Goal: Check status

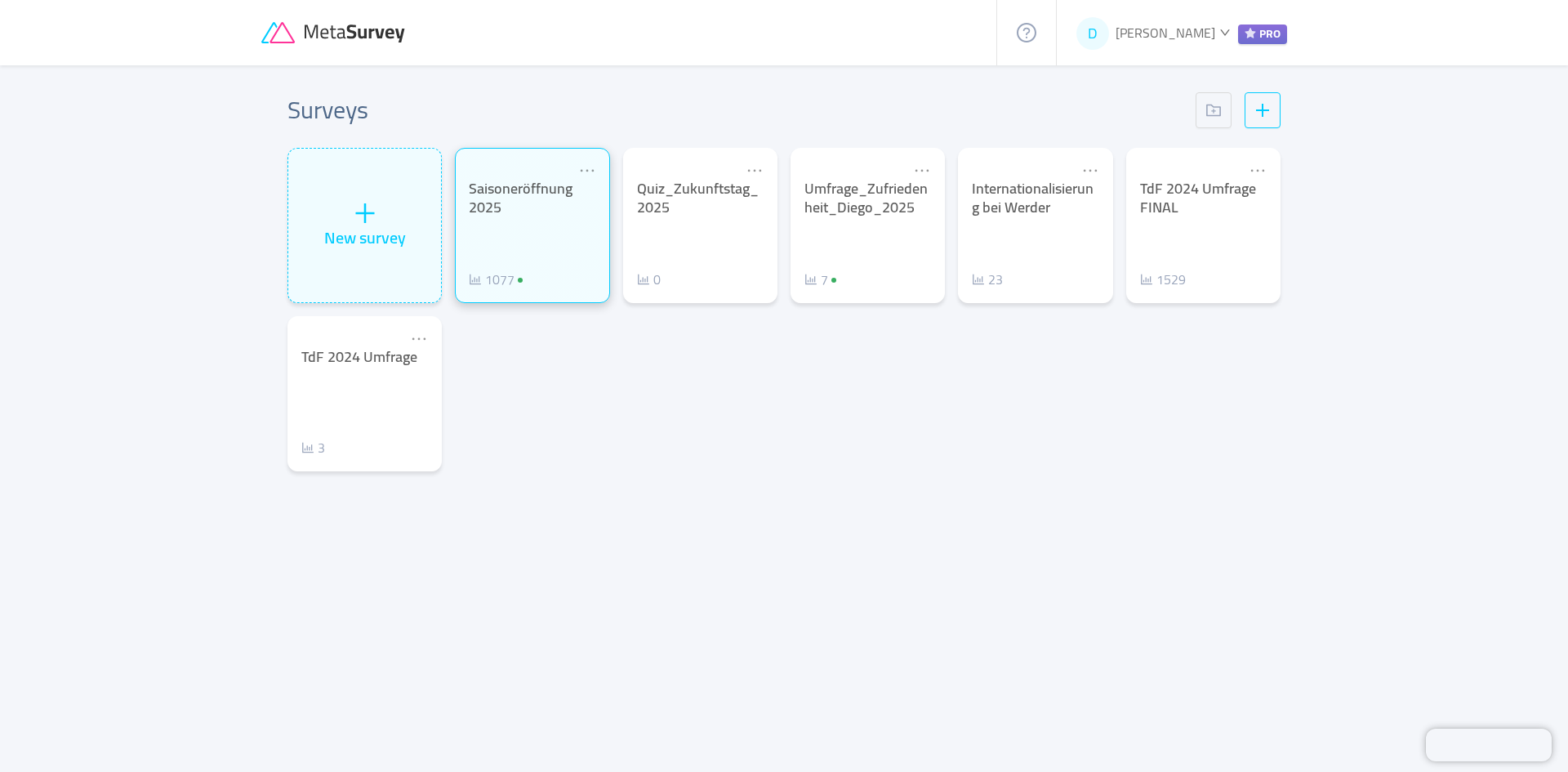
click at [558, 214] on div "Saisoneröffnung 2025" at bounding box center [532, 197] width 126 height 37
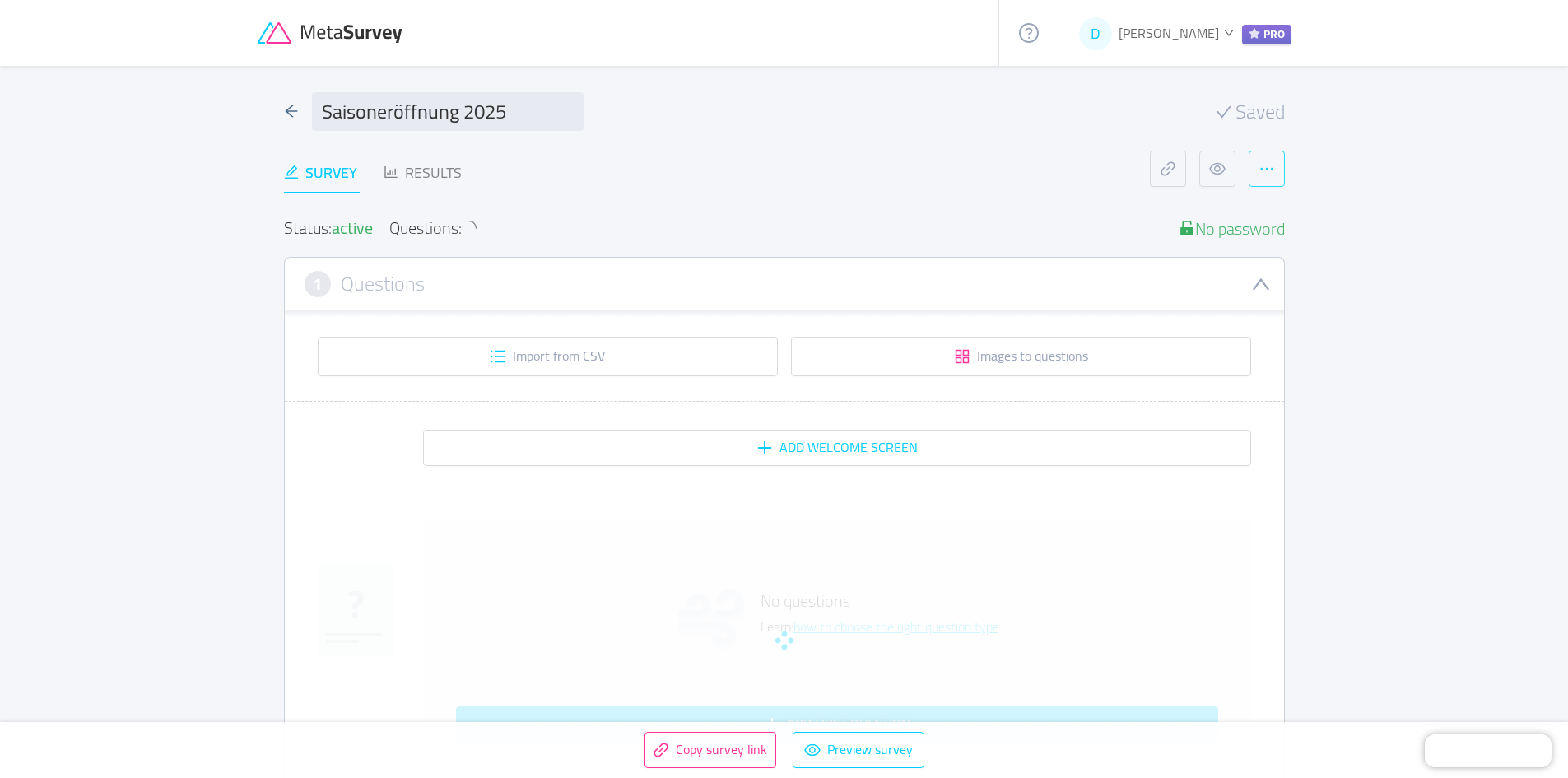
click at [1281, 182] on button "button" at bounding box center [1267, 169] width 36 height 36
click at [1279, 178] on button "button" at bounding box center [1267, 169] width 36 height 36
click at [441, 170] on div "Results" at bounding box center [423, 172] width 78 height 22
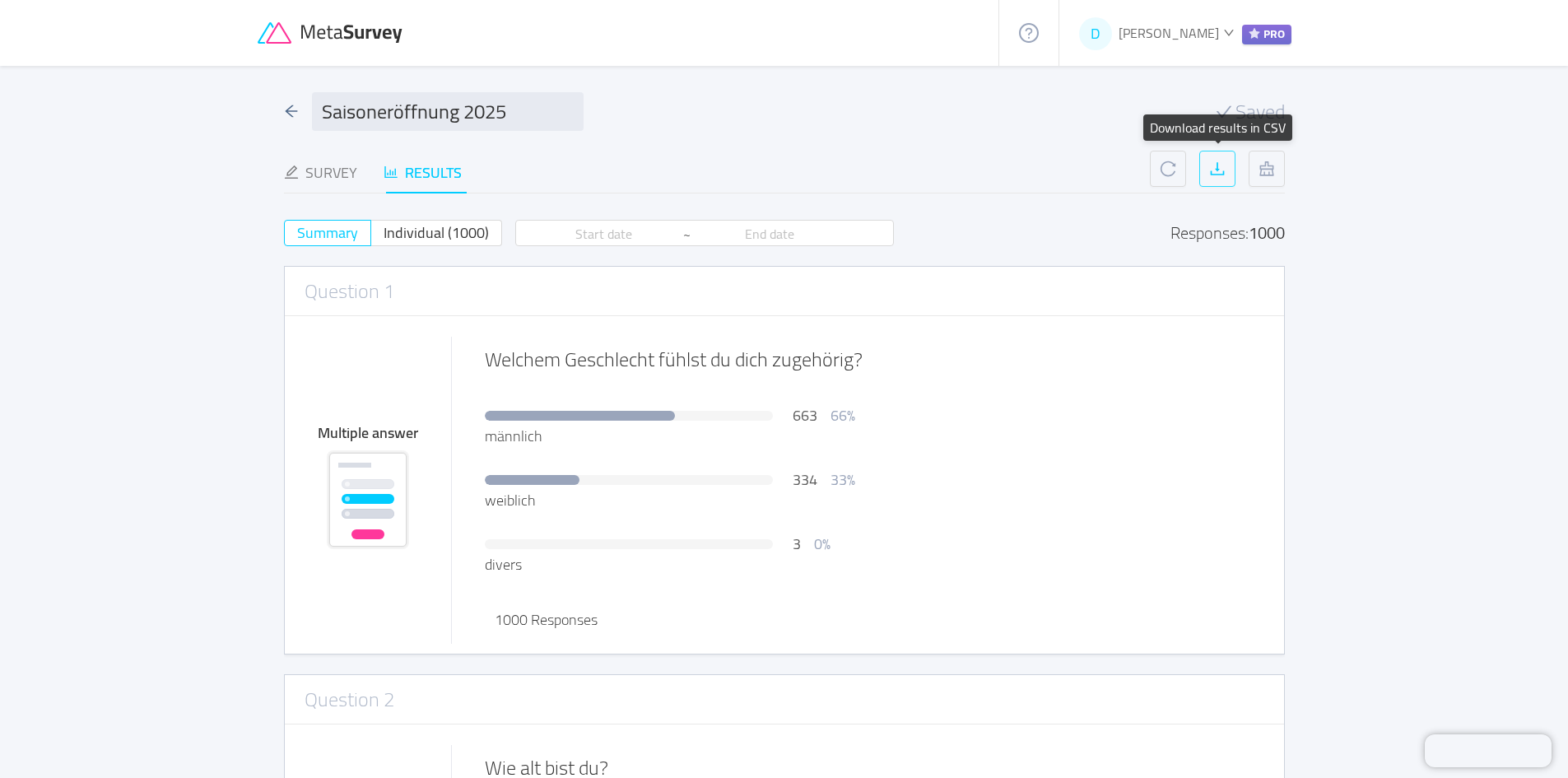
click at [1227, 170] on button "button" at bounding box center [1217, 169] width 36 height 36
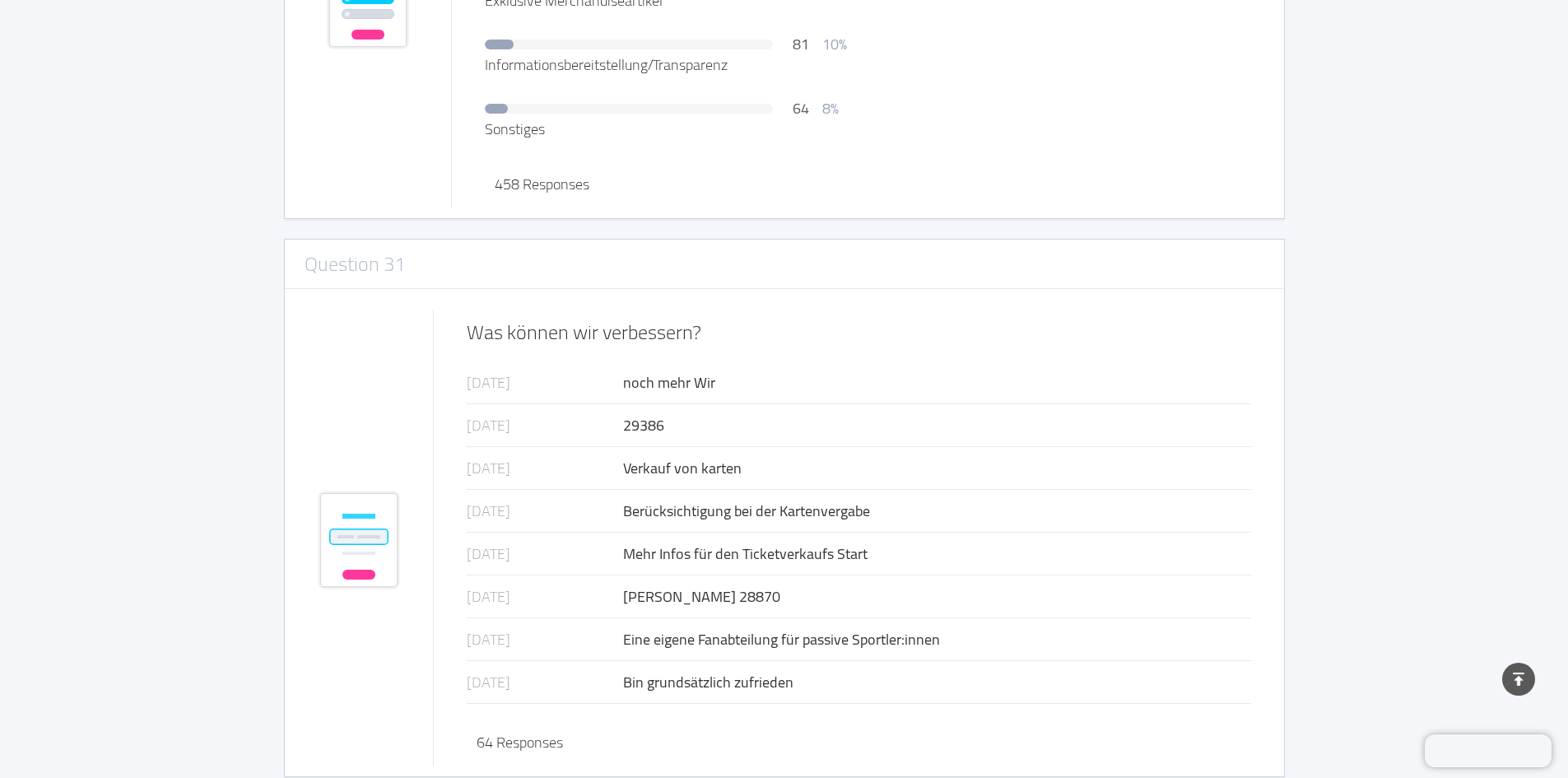
scroll to position [247, 0]
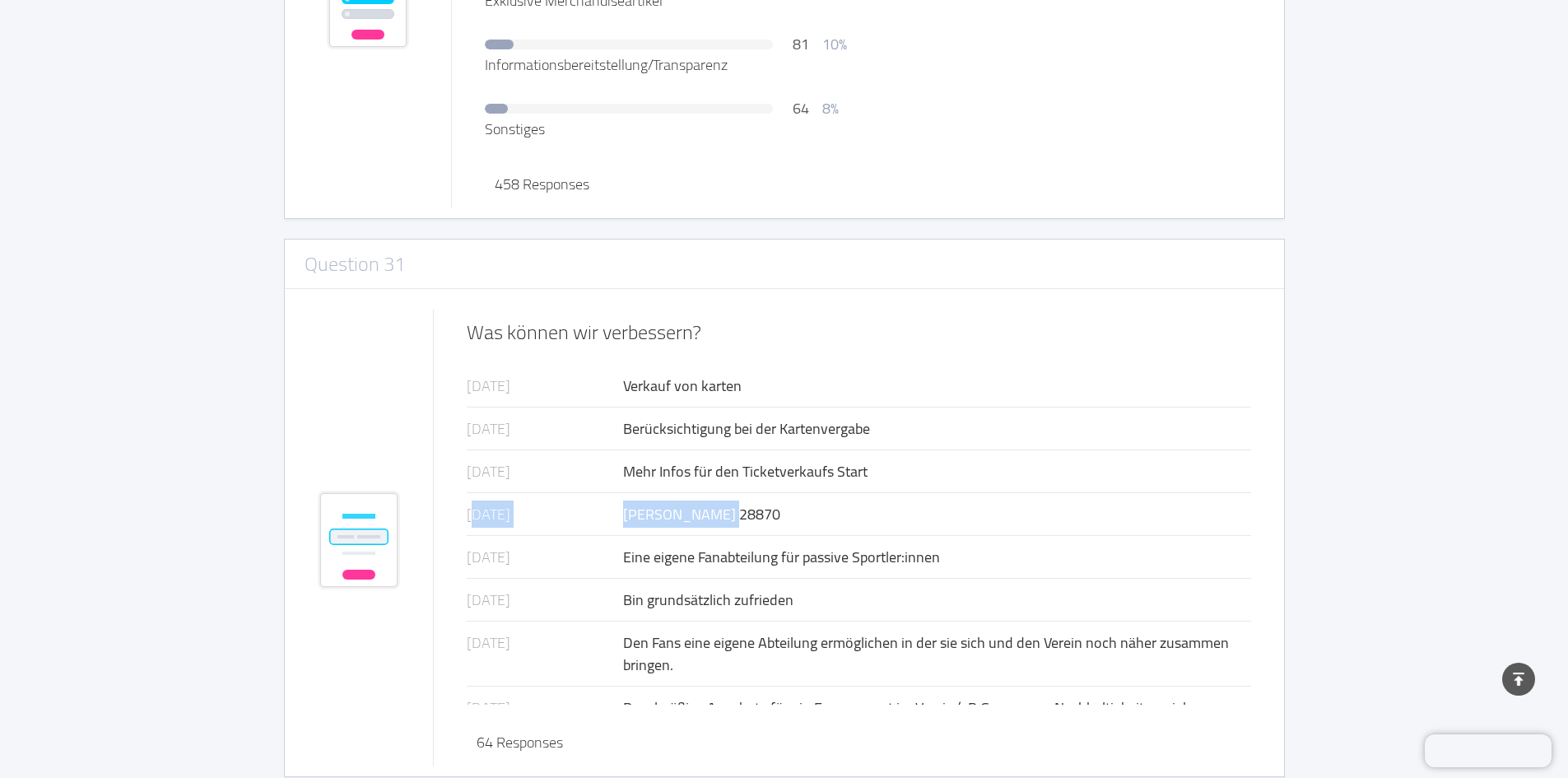
drag, startPoint x: 719, startPoint y: 505, endPoint x: 441, endPoint y: 479, distance: 279.2
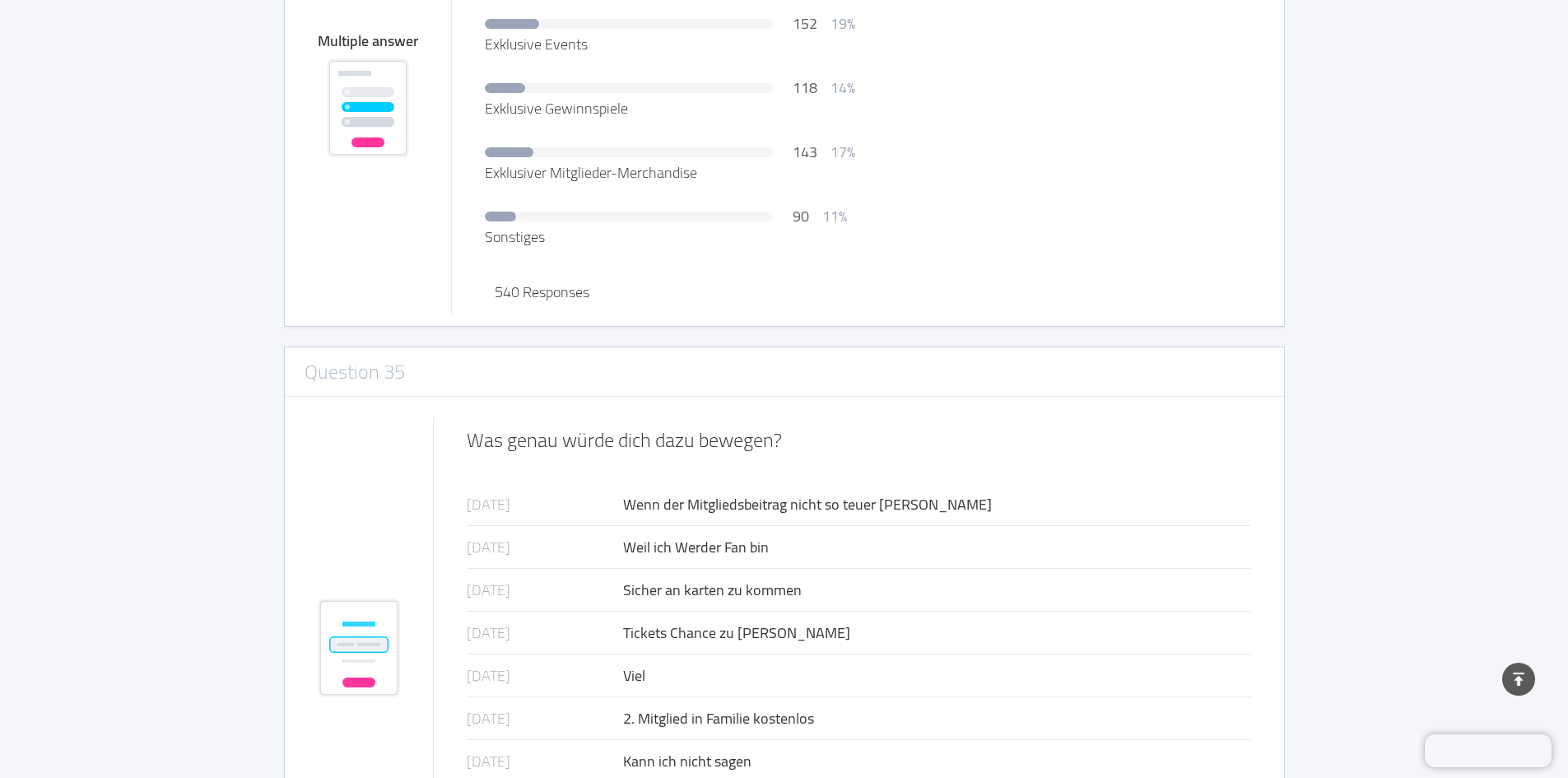
scroll to position [15937, 0]
